Goal: Information Seeking & Learning: Check status

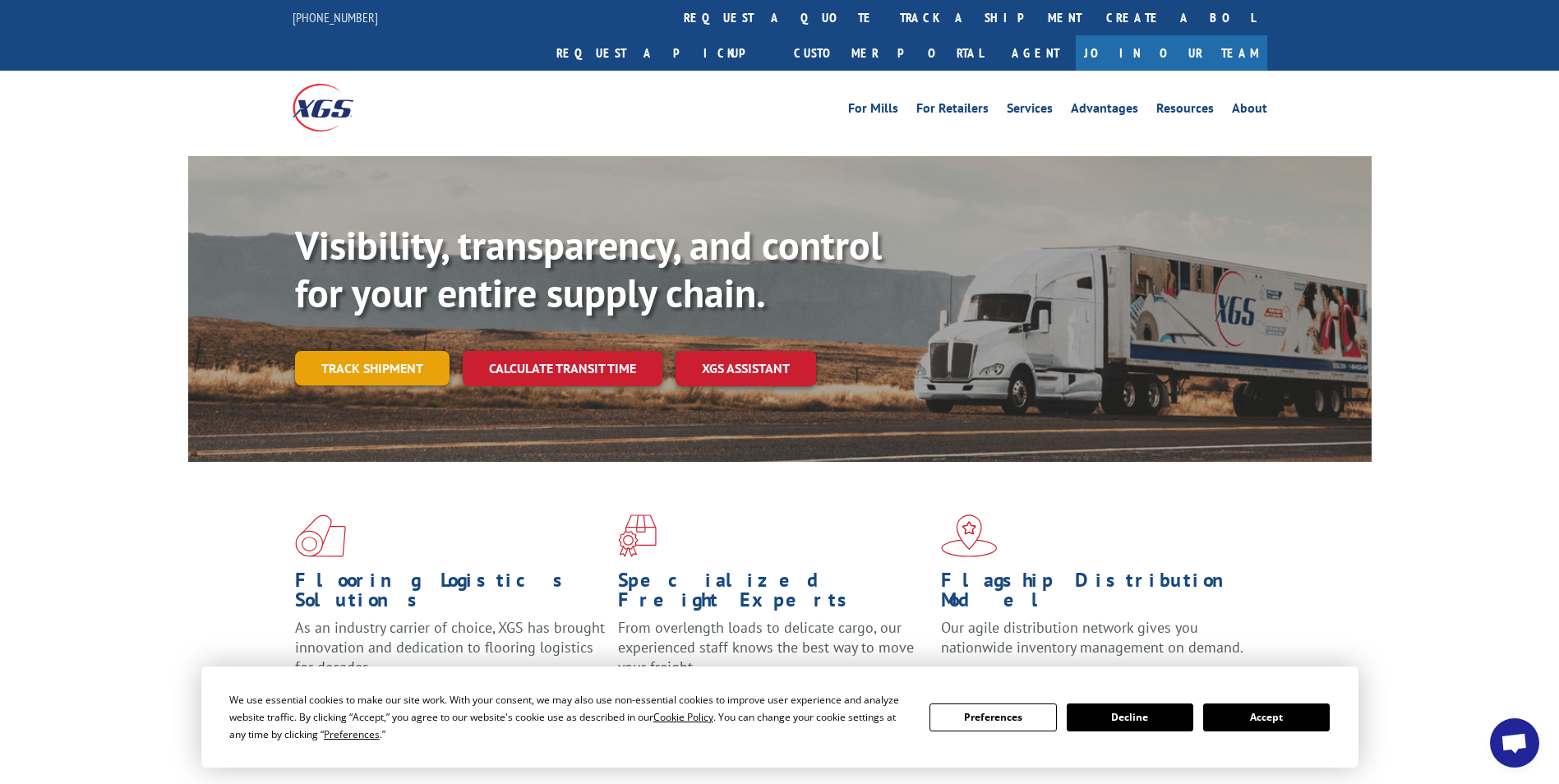
click at [372, 351] on link "Track shipment" at bounding box center [372, 368] width 155 height 35
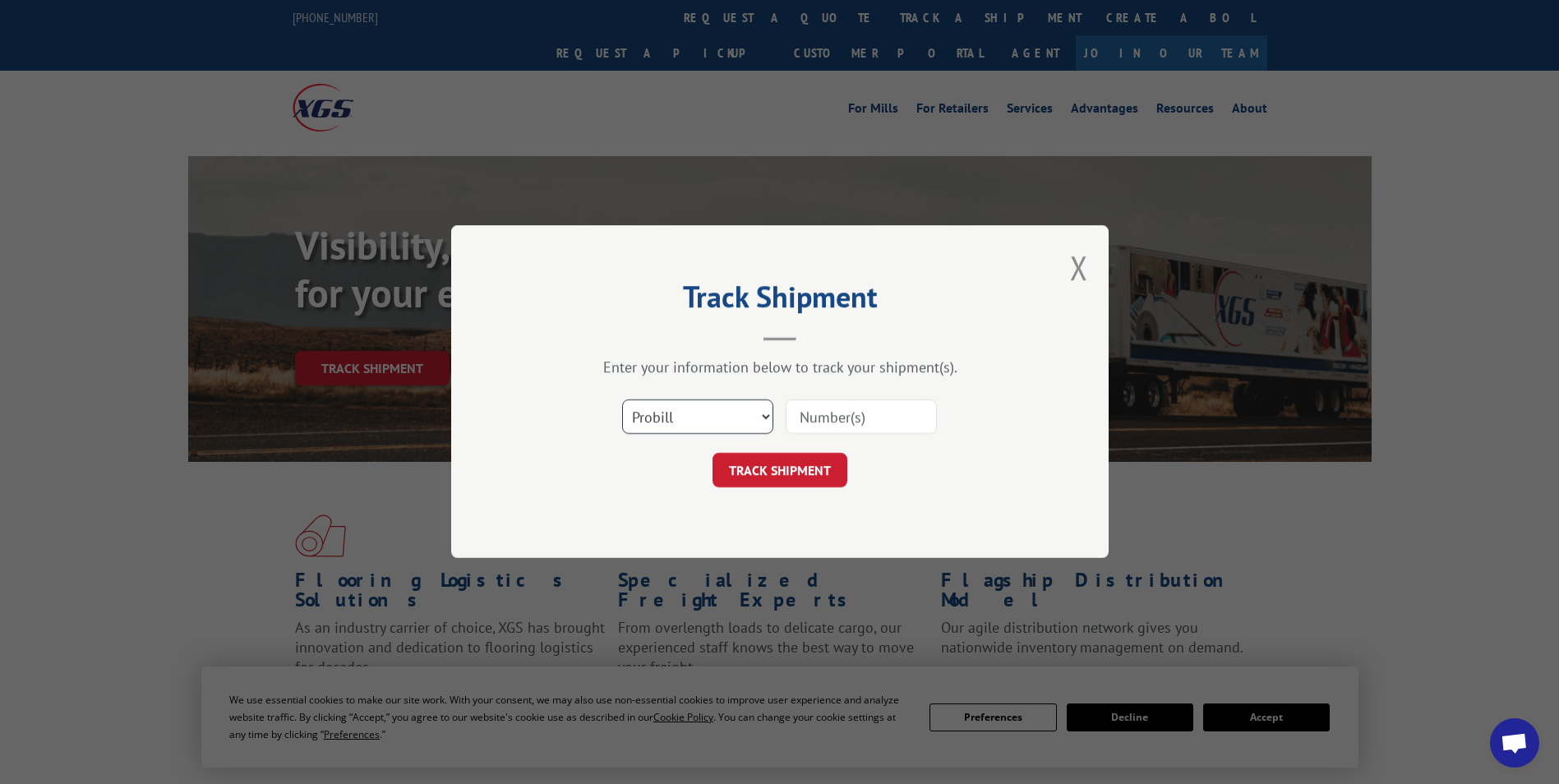
click at [747, 416] on select "Select category... Probill BOL PO" at bounding box center [698, 417] width 151 height 35
click at [622, 400] on select "Select category... Probill BOL PO" at bounding box center [698, 417] width 151 height 35
click at [759, 421] on select "Select category... Probill BOL PO" at bounding box center [698, 417] width 151 height 35
select select "bol"
click at [622, 400] on select "Select category... Probill BOL PO" at bounding box center [698, 417] width 151 height 35
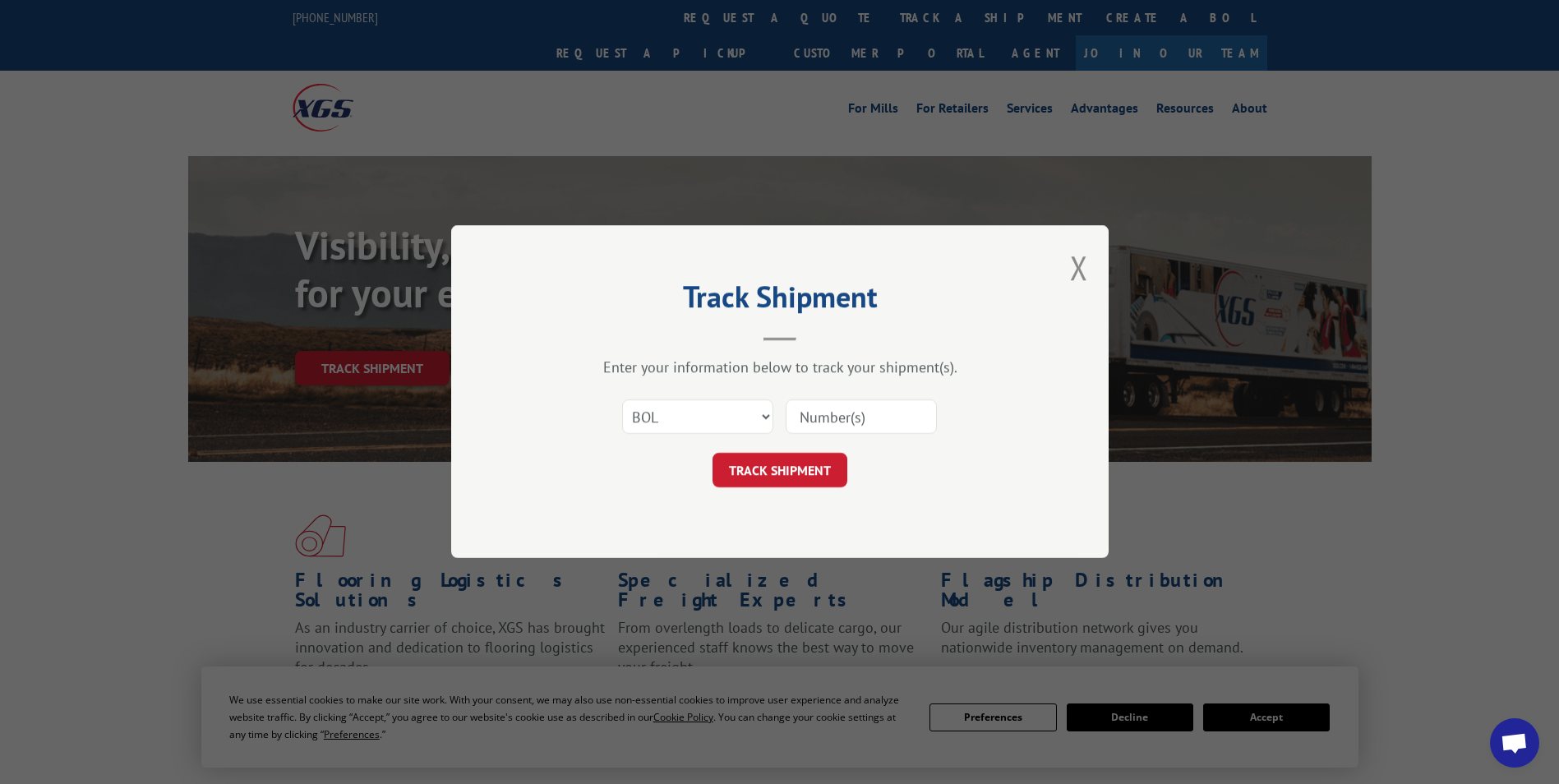
click at [880, 397] on div "Select category... Probill BOL PO" at bounding box center [780, 417] width 493 height 54
click at [874, 417] on input at bounding box center [862, 417] width 151 height 35
paste input "3395362"
type input "3395362"
click at [824, 477] on button "TRACK SHIPMENT" at bounding box center [780, 471] width 135 height 35
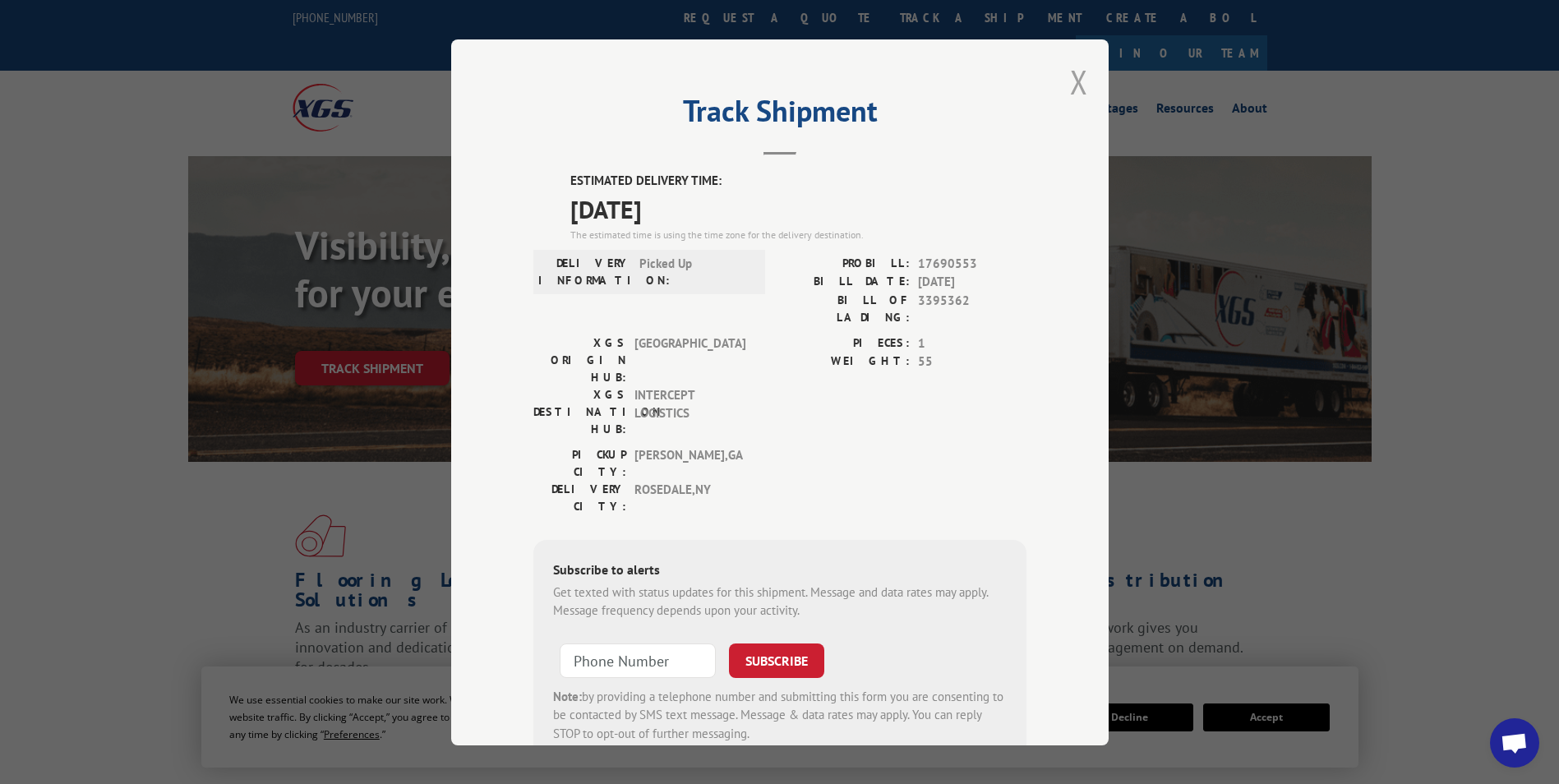
click at [1073, 94] on button "Close modal" at bounding box center [1080, 81] width 18 height 44
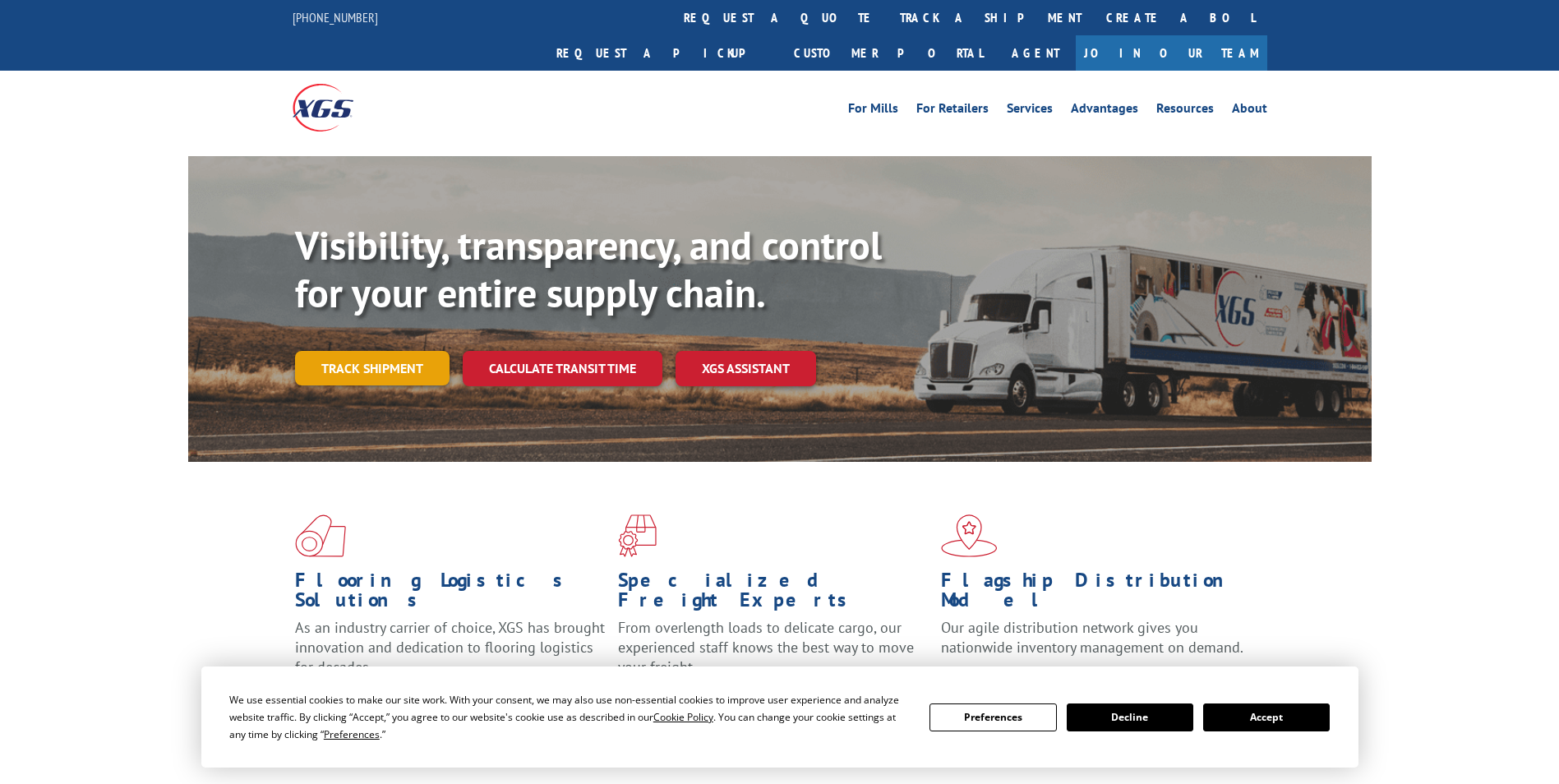
click at [409, 351] on link "Track shipment" at bounding box center [372, 368] width 155 height 35
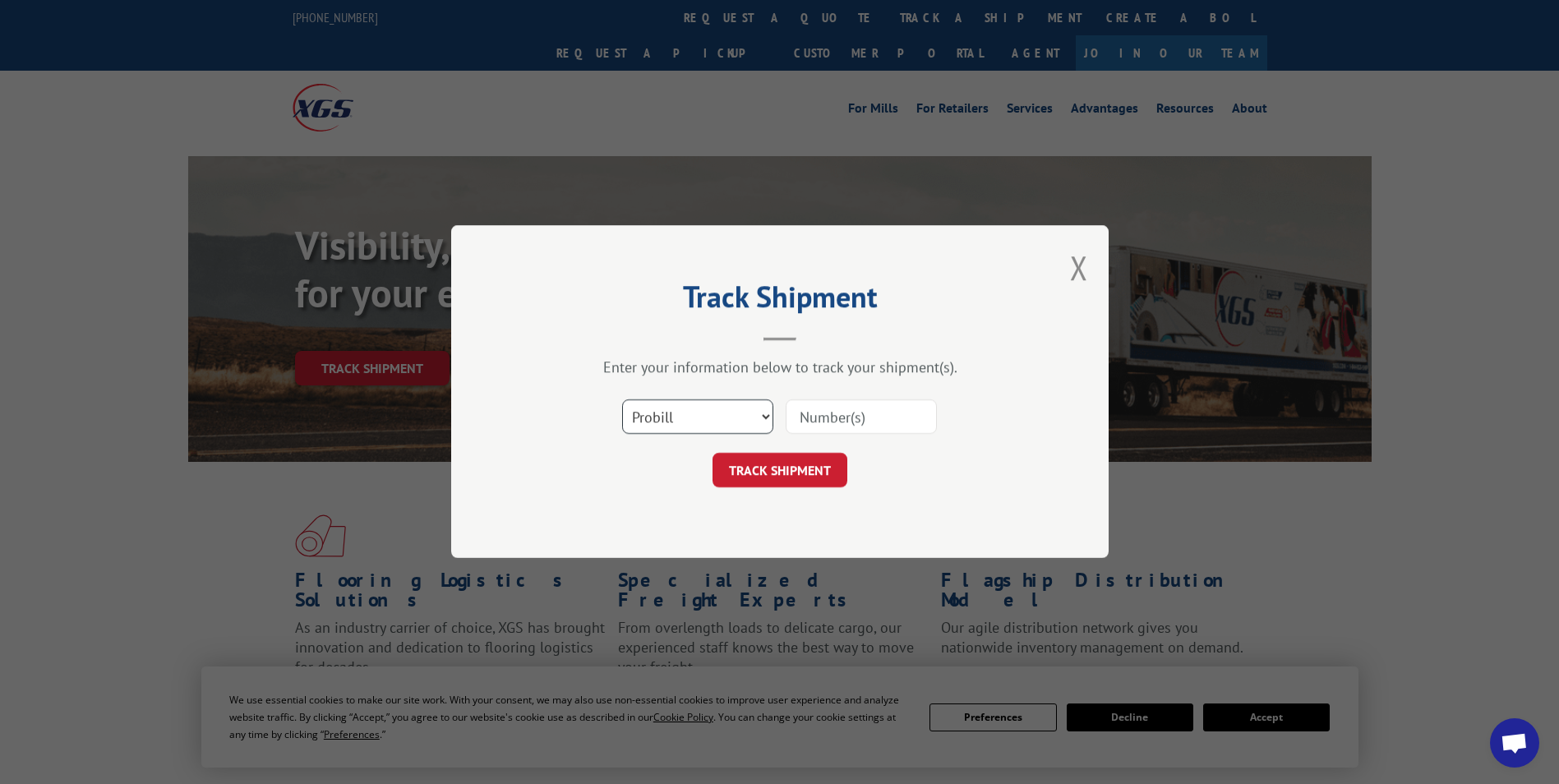
click at [766, 414] on select "Select category... Probill BOL PO" at bounding box center [698, 417] width 151 height 35
select select "bol"
click at [622, 400] on select "Select category... Probill BOL PO" at bounding box center [698, 417] width 151 height 35
paste input "3395252"
type input "3395252"
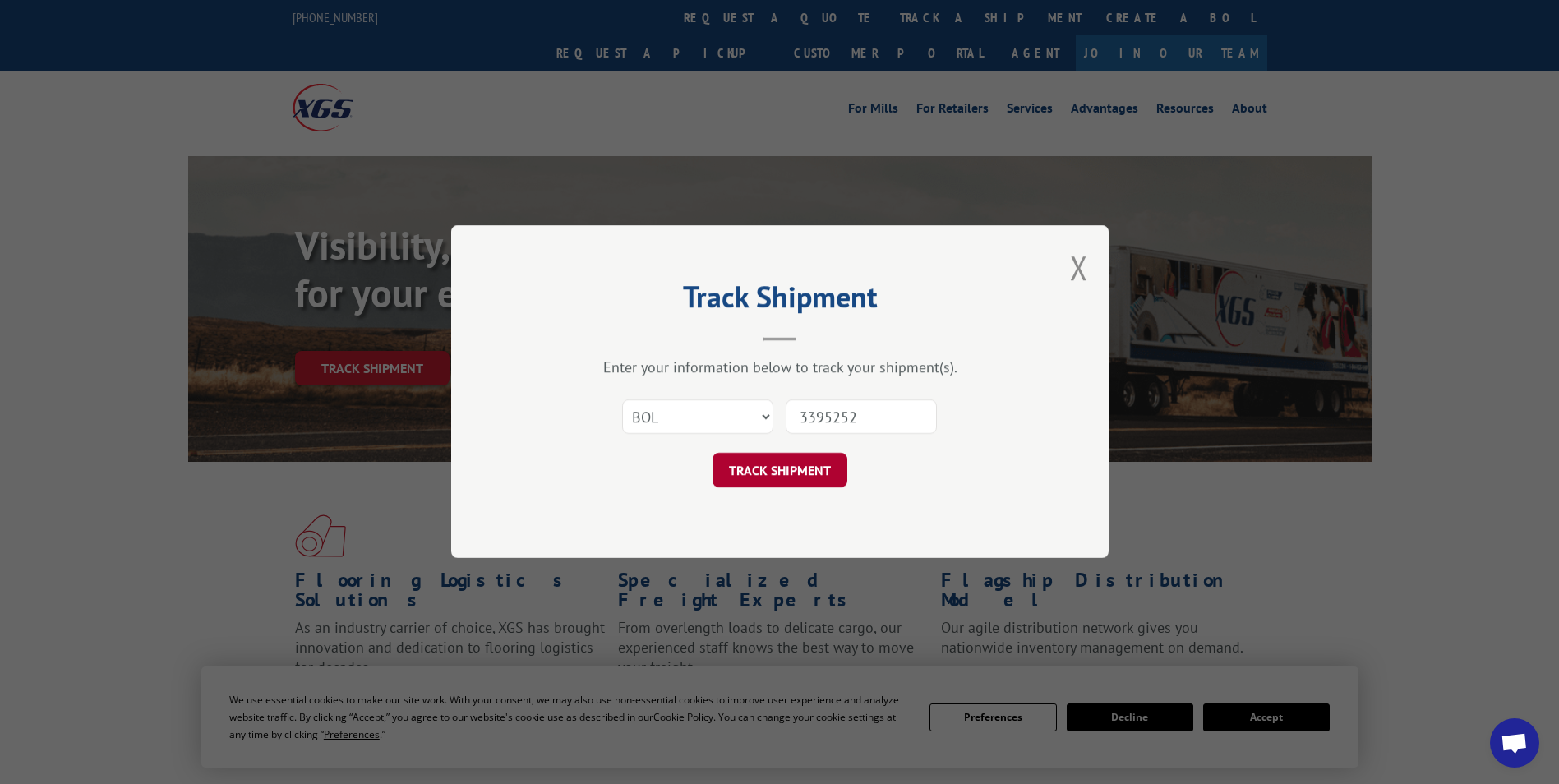
click at [793, 478] on button "TRACK SHIPMENT" at bounding box center [780, 471] width 135 height 35
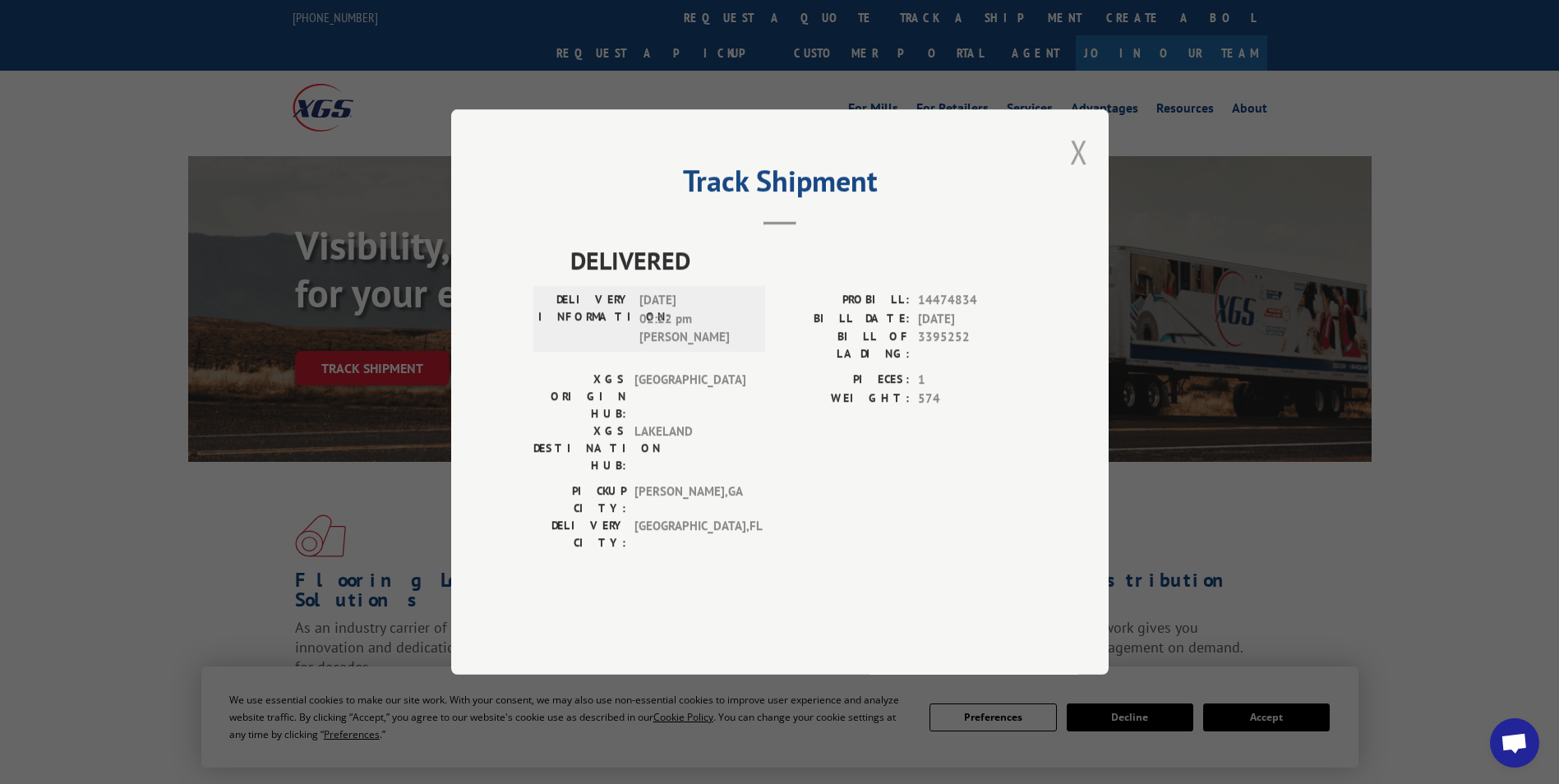
click at [1078, 173] on button "Close modal" at bounding box center [1080, 151] width 18 height 44
